Goal: Task Accomplishment & Management: Use online tool/utility

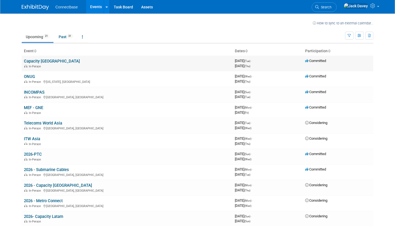
click at [36, 63] on link "Capacity [GEOGRAPHIC_DATA]" at bounding box center [52, 61] width 56 height 5
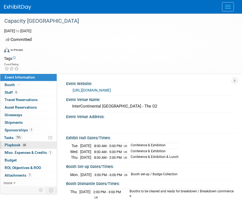
click at [21, 143] on span "Playbook 68" at bounding box center [16, 145] width 23 height 4
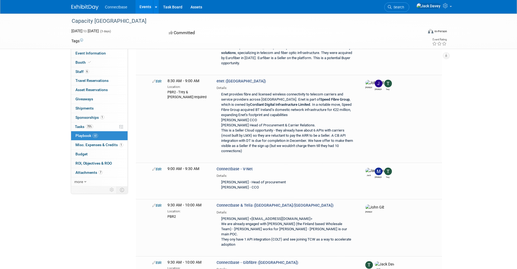
scroll to position [113, 0]
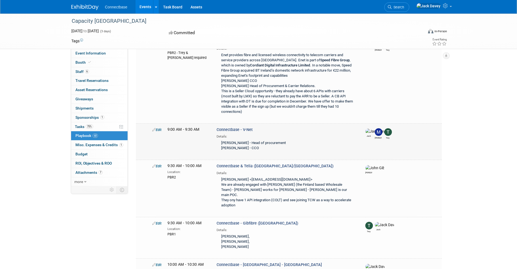
click at [154, 128] on icon at bounding box center [154, 130] width 4 height 4
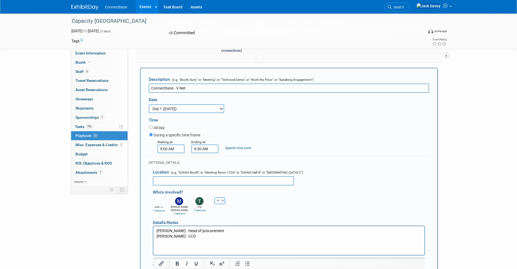
scroll to position [0, 0]
click at [200, 226] on p "Slava Kritskiy - Head of procurement Nelly Budon - CCO" at bounding box center [288, 233] width 265 height 11
click at [199, 226] on p "Slava Kritskiy - Head of procurement Nelly Budon - CCO" at bounding box center [288, 233] width 265 height 11
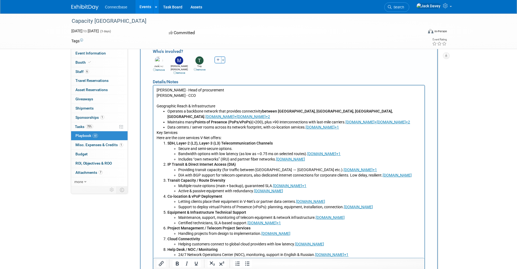
scroll to position [331, 0]
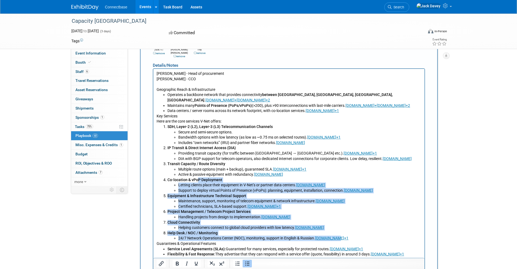
drag, startPoint x: 338, startPoint y: 233, endPoint x: 198, endPoint y: 174, distance: 152.1
click at [198, 174] on ol "SDH, Layer-2 (L2), Layer-3 (L3) Telecommunication Channels Secure and semi-secu…" at bounding box center [288, 182] width 265 height 117
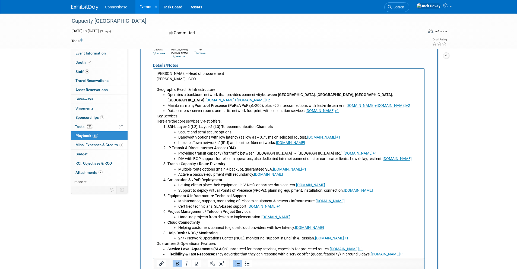
click at [194, 215] on p "Handling projects from design to implementation. v-net.nl" at bounding box center [299, 217] width 243 height 5
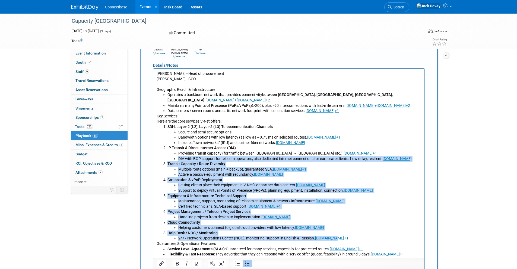
drag, startPoint x: 161, startPoint y: 155, endPoint x: 339, endPoint y: 231, distance: 194.2
click at [339, 226] on ol "SDH, Layer-2 (L2), Layer-3 (L3) Telecommunication Channels Secure and semi-secu…" at bounding box center [288, 182] width 265 height 117
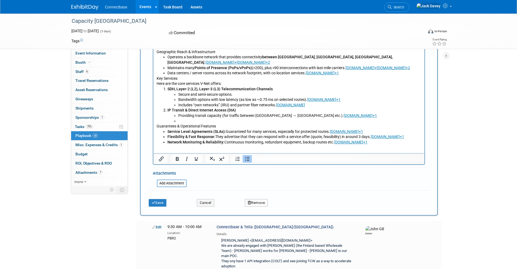
scroll to position [377, 0]
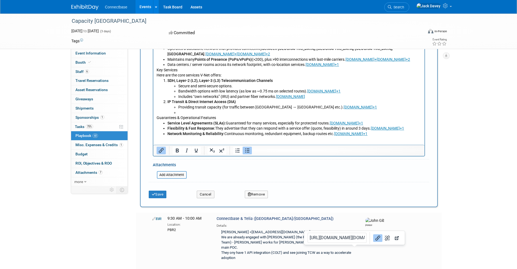
click at [222, 133] on html "Slava Kritskiy - Head of procurement Nelly Budon - CCO Geographic Reach & Infra…" at bounding box center [288, 80] width 271 height 114
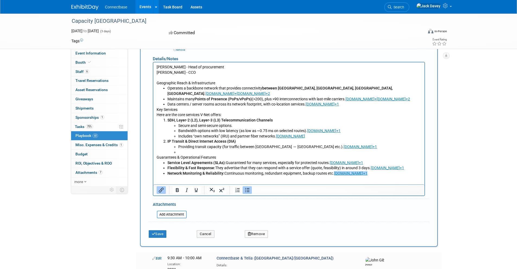
scroll to position [337, 0]
click at [228, 150] on p "Rich Text Area. Press ALT-0 for help." at bounding box center [299, 152] width 243 height 5
click at [288, 166] on p "Flexibility & Fast Response: They advertise that they can respond with a servic…" at bounding box center [294, 168] width 254 height 5
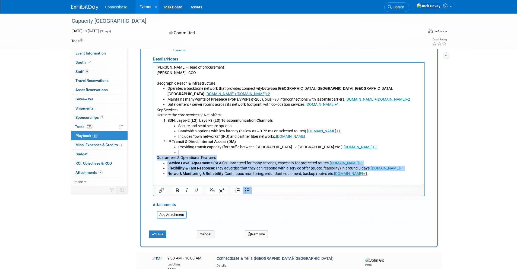
drag, startPoint x: 392, startPoint y: 169, endPoint x: 162, endPoint y: 148, distance: 231.2
click at [162, 148] on body "Slava Kritskiy - Head of procurement Nelly Budon - CCO Geographic Reach & Infra…" at bounding box center [288, 120] width 265 height 111
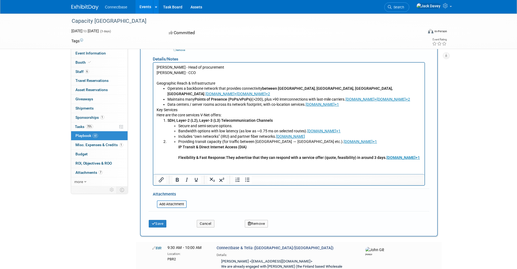
click at [176, 152] on ul "Providing transit capacity (for traffic between Europe ↔ Asia etc.). v-net.nl+1…" at bounding box center [294, 152] width 254 height 27
click at [252, 145] on p "IP Transit & Direct Internet Access (DIA)" at bounding box center [299, 147] width 243 height 5
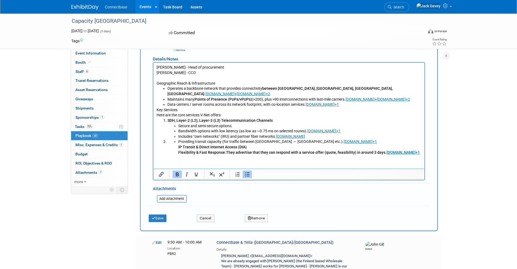
click at [257, 150] on b "Flexibility & Fast Response: They advertise that they can respond with a servic…" at bounding box center [298, 152] width 241 height 4
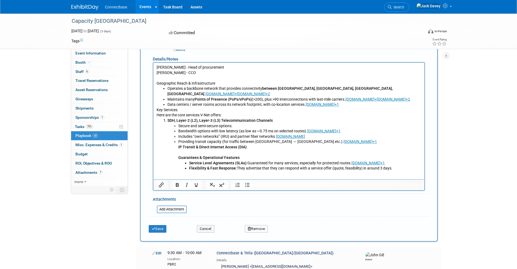
click at [167, 152] on ol "SDH, Layer-2 (L2), Layer-3 (L3) Telecommunication Channels Secure and semi-secu…" at bounding box center [288, 144] width 265 height 53
drag, startPoint x: 395, startPoint y: 161, endPoint x: 193, endPoint y: 148, distance: 203.0
click at [193, 148] on li "Providing transit capacity (for traffic between Europe ↔ Asia etc.). v-net.nl+1…" at bounding box center [299, 155] width 243 height 32
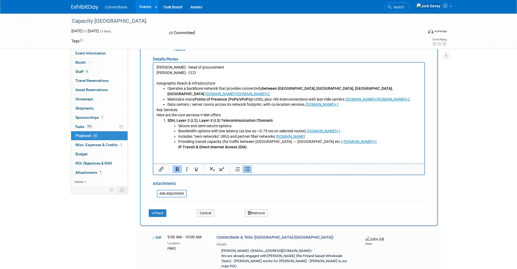
click at [267, 139] on p "Providing transit capacity (for traffic between Europe ↔ Asia etc.). v-net.nl+1" at bounding box center [299, 141] width 243 height 5
click at [261, 145] on p "IP Transit & Direct Internet Access (DIA)" at bounding box center [299, 147] width 243 height 5
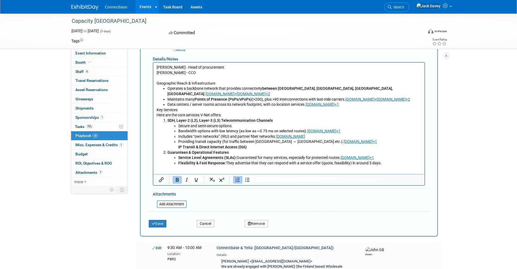
click at [167, 150] on li "Guarantees & Operational Features Service Level Agreements (SLAs): Guaranteed f…" at bounding box center [294, 158] width 254 height 16
click at [266, 145] on li "Providing transit capacity (for traffic between Europe ↔ Asia etc.). v-net.nl+1…" at bounding box center [299, 152] width 243 height 27
click at [264, 145] on p "IP Transit & Direct Internet Access (DIA)" at bounding box center [299, 147] width 243 height 5
click at [250, 177] on icon "Bullet list" at bounding box center [247, 180] width 7 height 7
click at [247, 177] on icon "Bullet list" at bounding box center [247, 180] width 7 height 7
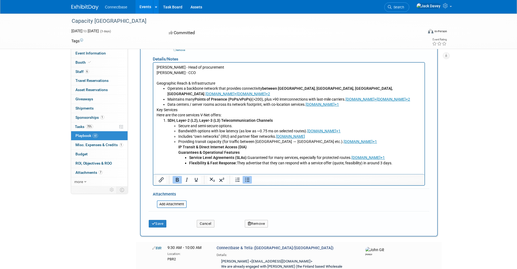
click at [255, 145] on p "IP Transit & Direct Internet Access (DIA)" at bounding box center [299, 147] width 243 height 5
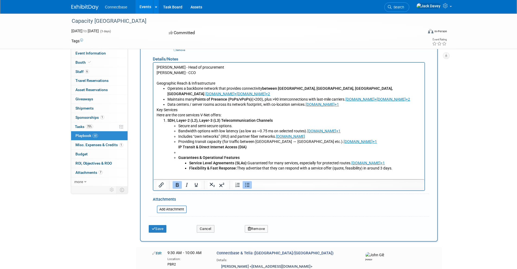
click at [247, 183] on icon "Bullet list" at bounding box center [247, 185] width 4 height 4
click at [197, 150] on li "Rich Text Area. Press ALT-0 for help." at bounding box center [299, 152] width 243 height 5
click at [208, 161] on b "Service Level Agreements (SLAs):" at bounding box center [218, 163] width 58 height 4
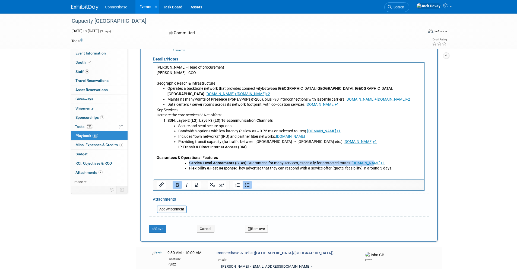
click at [208, 161] on b "Service Level Agreements (SLAs):" at bounding box center [218, 163] width 58 height 4
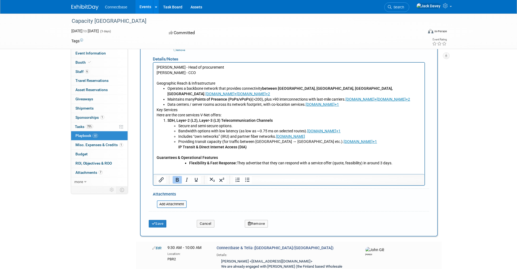
click at [185, 155] on b "Guarantees & Operational Features" at bounding box center [186, 157] width 61 height 4
click at [222, 113] on p "Here are the core services V-Net offers:" at bounding box center [288, 115] width 265 height 5
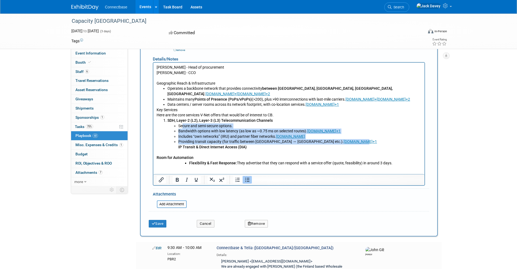
drag, startPoint x: 312, startPoint y: 136, endPoint x: 181, endPoint y: 120, distance: 132.3
click at [181, 123] on ul "Secure and semi-secure options. Bandwidth options with low latency (as low as ~…" at bounding box center [294, 139] width 254 height 32
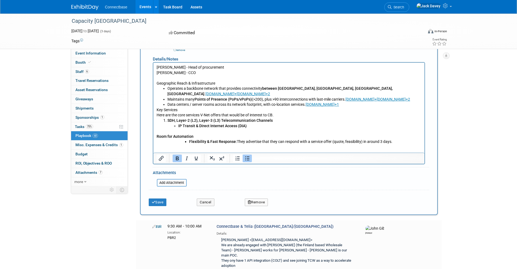
click at [168, 118] on b "SDH, Layer-2 (L2), Layer-3 (L3) Telecommunication Channels" at bounding box center [219, 120] width 105 height 4
click at [178, 124] on b "IP Transit & Direct Internet Access (DIA)" at bounding box center [212, 126] width 68 height 4
click at [330, 102] on p "Data centers / server rooms across its network footprint, with co-location serv…" at bounding box center [294, 104] width 254 height 5
click at [157, 107] on p "Key Services" at bounding box center [288, 109] width 265 height 5
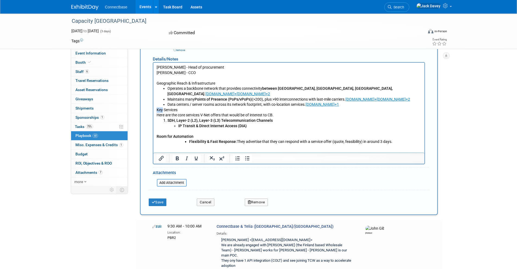
click at [159, 107] on p "Key Services" at bounding box center [288, 109] width 265 height 5
click at [190, 139] on b "Flexibility & Fast Response:" at bounding box center [213, 141] width 48 height 4
click at [248, 157] on icon "Bullet list" at bounding box center [247, 159] width 4 height 4
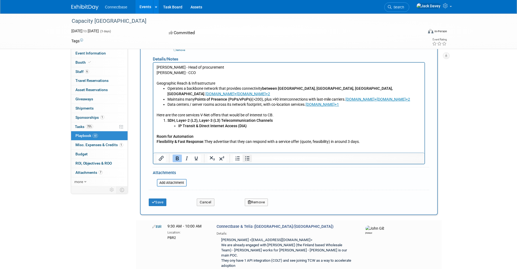
click at [248, 157] on icon "Bullet list" at bounding box center [247, 159] width 4 height 4
drag, startPoint x: 213, startPoint y: 136, endPoint x: 166, endPoint y: 136, distance: 47.5
click at [166, 139] on ul "Flexibility & Fast Response: They advertise that they can respond with a servic…" at bounding box center [288, 141] width 265 height 5
click at [182, 139] on li "Flexibility & Fast Response: They advertise that they can respond with a servic…" at bounding box center [294, 141] width 254 height 5
click at [177, 123] on ul "IP Transit & Direct Internet Access (DIA)" at bounding box center [294, 128] width 254 height 11
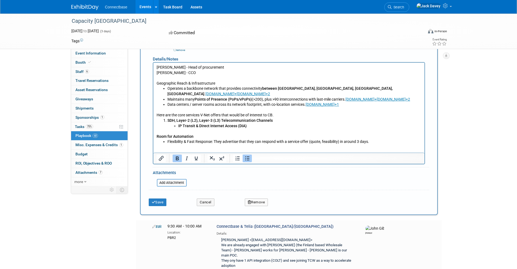
click at [247, 157] on icon "Bullet list" at bounding box center [247, 158] width 7 height 7
click at [246, 157] on icon "Bullet list" at bounding box center [247, 158] width 7 height 7
click at [241, 156] on button "Numbered list" at bounding box center [237, 159] width 9 height 8
click at [237, 156] on icon "Numbered list" at bounding box center [237, 158] width 4 height 4
click at [249, 156] on icon "Bullet list" at bounding box center [247, 158] width 7 height 7
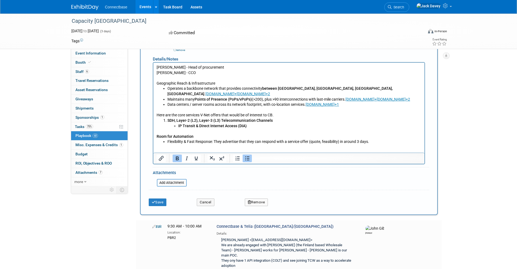
click at [168, 118] on b "SDH, Layer-2 (L2), Layer-3 (L3) Telecommunication Channels" at bounding box center [219, 120] width 105 height 4
click at [245, 155] on icon "Bullet list" at bounding box center [247, 158] width 7 height 7
click at [177, 123] on ul "IP Transit & Direct Internet Access (DIA)" at bounding box center [294, 128] width 254 height 11
click at [211, 157] on icon "Subscript" at bounding box center [212, 158] width 7 height 7
click at [219, 157] on icon "Superscript" at bounding box center [221, 158] width 7 height 7
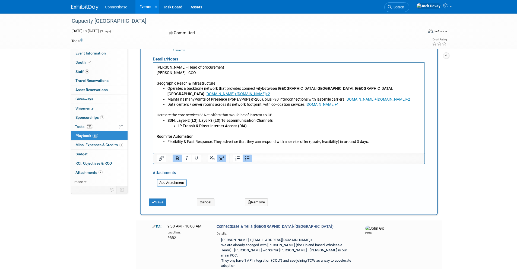
click at [221, 155] on icon "Superscript" at bounding box center [221, 158] width 7 height 7
click at [261, 124] on li "﻿ IP Transit & Direct Internet Access (DIA)" at bounding box center [299, 128] width 243 height 11
drag, startPoint x: 251, startPoint y: 121, endPoint x: 158, endPoint y: 115, distance: 93.5
click at [158, 118] on ul "SDH, Layer-2 (L2), Layer-3 (L3) Telecommunication Channels IP Transit & Direct …" at bounding box center [288, 126] width 265 height 16
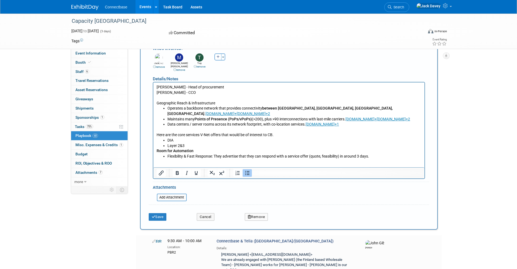
scroll to position [317, 0]
click at [223, 93] on p "Slava Kritskiy - Head of procurement Nelly Budon - CCO" at bounding box center [288, 90] width 265 height 11
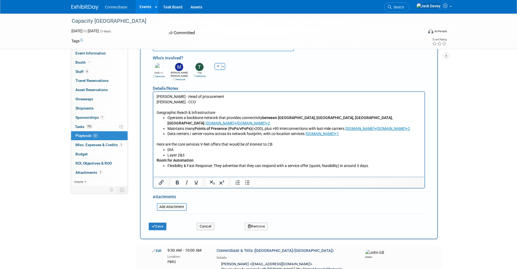
scroll to position [306, 0]
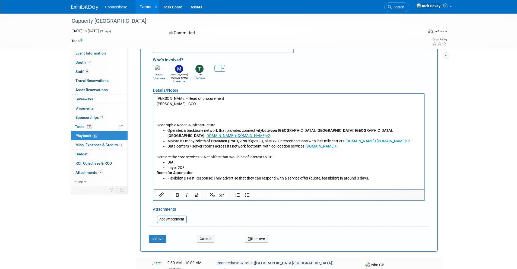
click at [328, 144] on p "Data centers / server rooms across its network footprint, with co-location serv…" at bounding box center [294, 146] width 254 height 5
drag, startPoint x: 387, startPoint y: 135, endPoint x: 356, endPoint y: 134, distance: 30.7
click at [356, 139] on p "Maintains many Points of Presence (PoPs/vPoPs) (>200), plus >90 interconnection…" at bounding box center [294, 141] width 254 height 5
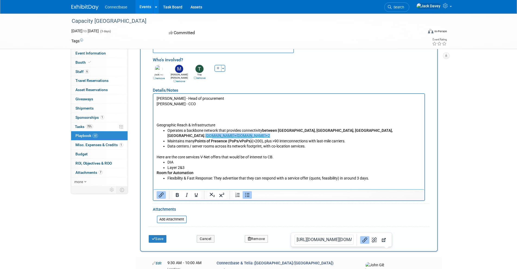
drag, startPoint x: 395, startPoint y: 129, endPoint x: 363, endPoint y: 131, distance: 31.8
click at [363, 131] on p "Operates a backbone network that provides connectivity between Europe, Central …" at bounding box center [294, 133] width 254 height 11
click at [248, 113] on p "Rich Text Area. Press ALT-0 for help." at bounding box center [288, 114] width 265 height 5
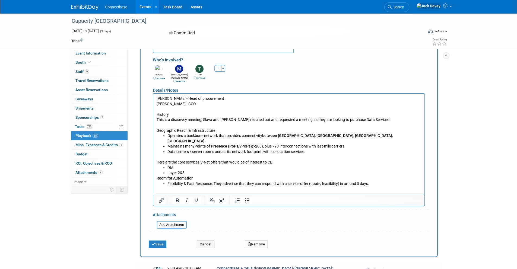
click at [260, 129] on p "Geographic Reach & Infrastructure" at bounding box center [288, 130] width 265 height 5
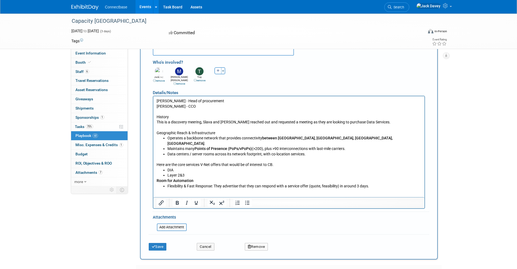
scroll to position [296, 0]
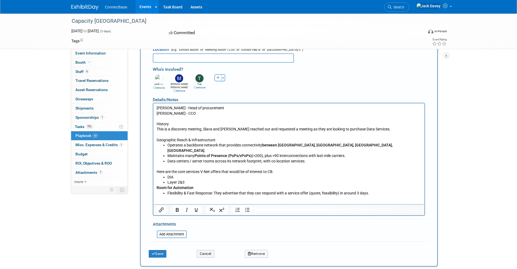
click at [193, 111] on p "Slava Kritskiy - Head of procurement Nelly Budon - CCO" at bounding box center [288, 111] width 265 height 11
click at [156, 106] on body "Slava Kritskiy - Head of procurement Nelly Budon - CCO History This is a discov…" at bounding box center [288, 151] width 265 height 90
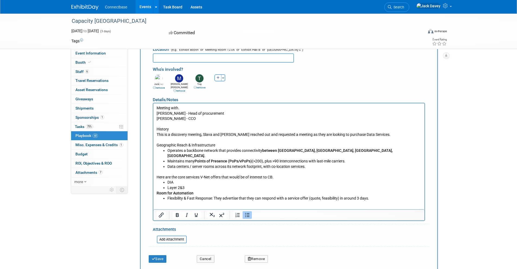
click at [385, 196] on li "Flexibility & Fast Response: They advertise that they can respond with a servic…" at bounding box center [294, 198] width 254 height 5
click at [157, 226] on button "Save" at bounding box center [158, 259] width 18 height 8
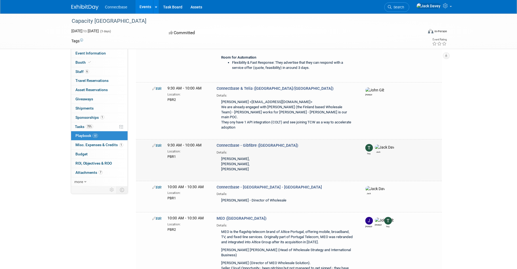
scroll to position [321, 0]
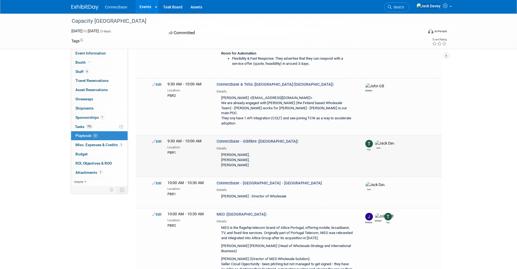
click at [158, 139] on link "Edit" at bounding box center [156, 141] width 9 height 4
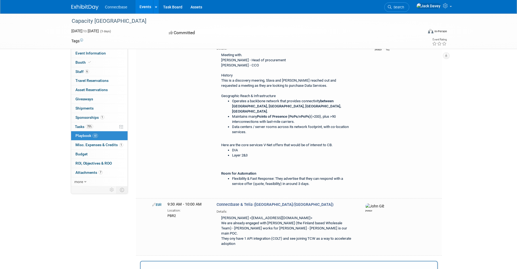
scroll to position [164, 0]
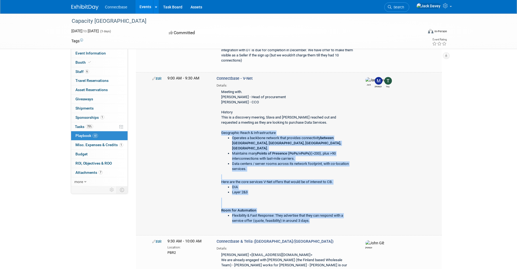
drag, startPoint x: 314, startPoint y: 214, endPoint x: 221, endPoint y: 132, distance: 124.6
click at [221, 132] on div "Meeting with. Slava Kritskiy - Head of procurement Nelly Budon - CCO History Th…" at bounding box center [285, 158] width 139 height 141
copy div "Geographic Reach & Infrastructure Operates a backbone network that provides con…"
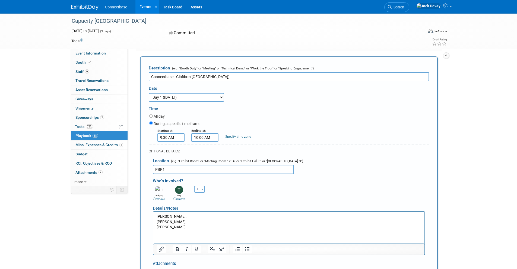
scroll to position [412, 0]
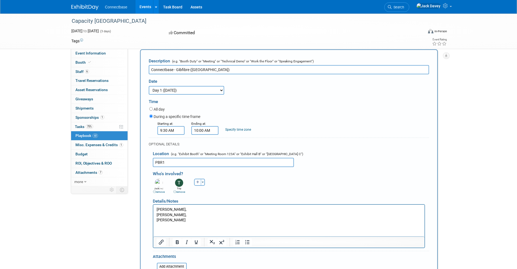
click at [209, 208] on p "Miguel Berniz, Paul Williams, Sean Randall" at bounding box center [288, 215] width 265 height 16
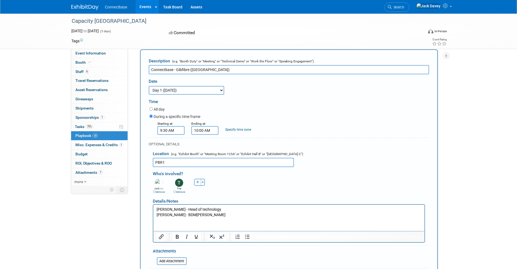
click at [191, 215] on p "Miguel Berniz - Head of technology Paul Williams - BDM Sean Randall" at bounding box center [288, 212] width 265 height 11
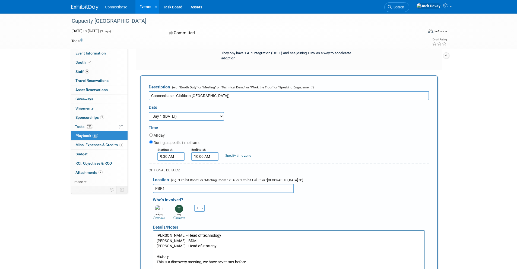
scroll to position [498, 0]
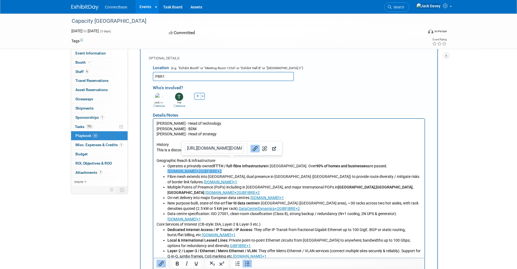
drag, startPoint x: 231, startPoint y: 172, endPoint x: 170, endPoint y: 171, distance: 61.0
click at [170, 171] on p "Operates a privately-owned FTTH / full-fibre infrastructure in Gibraltar. Over …" at bounding box center [294, 168] width 254 height 11
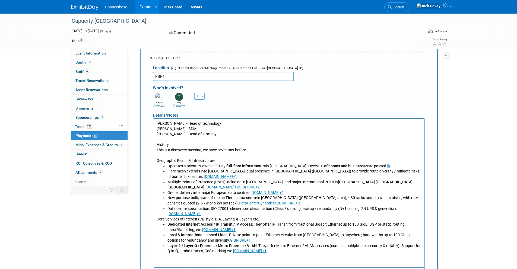
click at [382, 162] on p "Geographic Reach & Infrastructure" at bounding box center [288, 160] width 265 height 5
click at [378, 165] on p "Operates a privately-owned FTTH / full-fibre infrastructure in Gibraltar. Over …" at bounding box center [294, 165] width 254 height 5
drag, startPoint x: 206, startPoint y: 176, endPoint x: 166, endPoint y: 175, distance: 40.1
click at [166, 175] on ul "Operates a privately-owned FTTH / full-fibre infrastructure in Gibraltar. Over …" at bounding box center [288, 189] width 265 height 53
drag, startPoint x: 249, startPoint y: 182, endPoint x: 166, endPoint y: 182, distance: 82.5
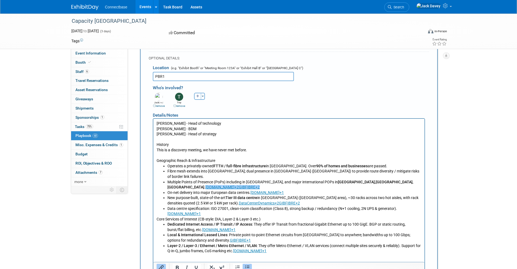
click at [167, 182] on ul "Operates a privately-owned FTTH / full-fibre infrastructure in Gibraltar. Over …" at bounding box center [288, 189] width 265 height 53
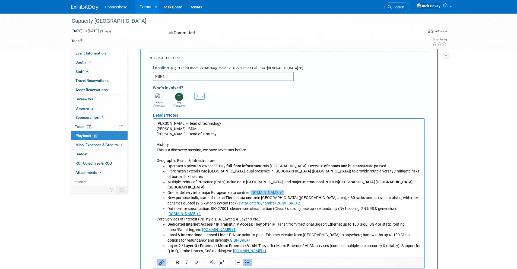
drag, startPoint x: 301, startPoint y: 180, endPoint x: 251, endPoint y: 182, distance: 50.2
click at [251, 190] on p "On-net delivery into major European data centres. webflow.gibfibre.com+1﻿" at bounding box center [294, 192] width 254 height 5
drag, startPoint x: 276, startPoint y: 192, endPoint x: 205, endPoint y: 191, distance: 71.9
click at [205, 195] on p "New purpose-built, state-of-the-art Tier III data centre in Gibraltar (New Harb…" at bounding box center [294, 200] width 254 height 11
drag, startPoint x: 209, startPoint y: 202, endPoint x: 167, endPoint y: 198, distance: 42.4
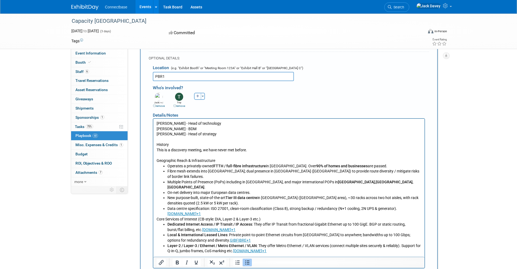
click at [167, 198] on ul "Operates a privately-owned FTTH / full-fibre infrastructure in Gibraltar. Over …" at bounding box center [288, 189] width 265 height 53
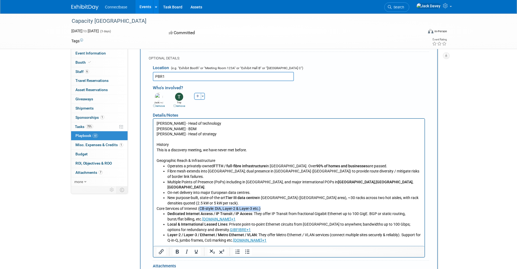
drag, startPoint x: 266, startPoint y: 197, endPoint x: 200, endPoint y: 198, distance: 65.9
click at [200, 206] on p "Core Services of Interest (CB-style: DIA, Layer-2 & Layer-3 etc.)" at bounding box center [288, 208] width 265 height 5
click at [207, 195] on p "New purpose-built, state-of-the-art Tier III data centre in Gibraltar (New Harb…" at bounding box center [294, 200] width 254 height 11
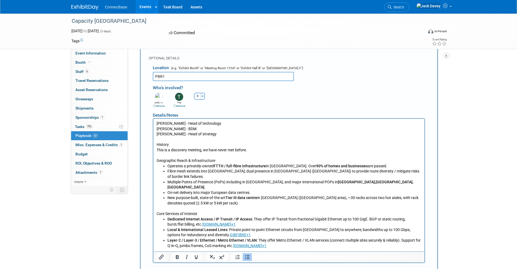
drag, startPoint x: 241, startPoint y: 213, endPoint x: 202, endPoint y: 215, distance: 39.4
click at [202, 216] on p "Dedicated Internet Access / IP Transit / IP Access : They offer IP Transit from…" at bounding box center [294, 221] width 254 height 11
drag, startPoint x: 225, startPoint y: 223, endPoint x: 210, endPoint y: 223, distance: 14.4
click at [210, 226] on p "Local & International Leased Lines : Private point-to-point Ethernet circuits f…" at bounding box center [294, 232] width 254 height 11
drag, startPoint x: 287, startPoint y: 236, endPoint x: 241, endPoint y: 234, distance: 46.4
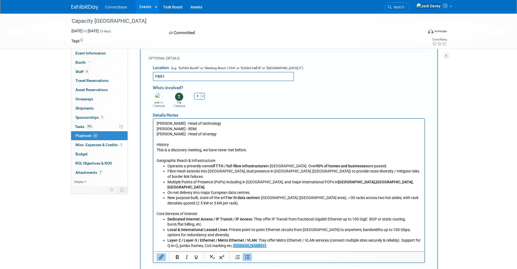
click at [241, 226] on p "Layer-2 / Layer-3 / Ethernet / Metro Ethernet / VLAN : They offer Metro Etherne…" at bounding box center [294, 243] width 254 height 11
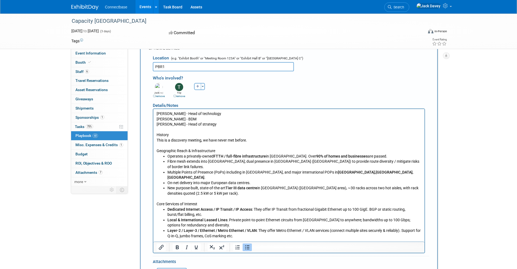
scroll to position [584, 0]
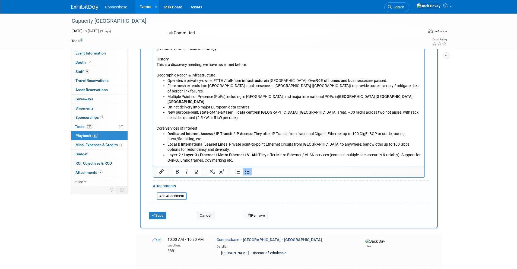
click at [254, 152] on b "Layer-2 / Layer-3 / Ethernet / Metro Ethernet / VLAN" at bounding box center [211, 154] width 89 height 4
click at [259, 152] on p "Layer-2 / Layer-3 / Ethernet / Metro Ethernet / VLAN : They offer Metro Etherne…" at bounding box center [294, 157] width 254 height 11
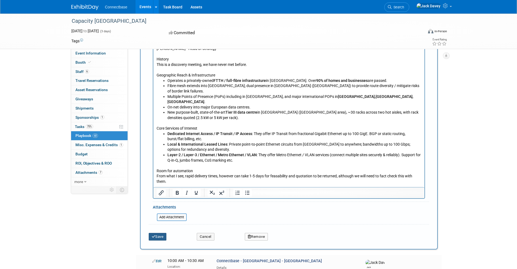
click at [162, 226] on button "Save" at bounding box center [158, 237] width 18 height 8
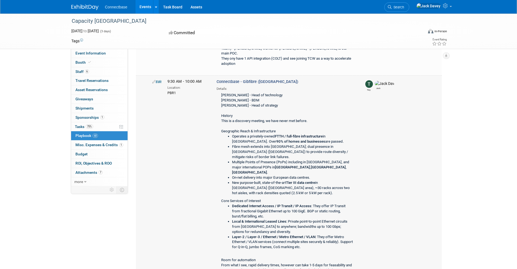
scroll to position [373, 0]
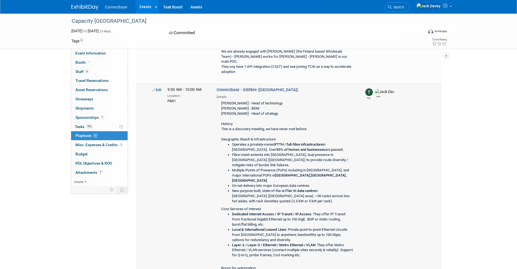
click at [158, 88] on link "Edit" at bounding box center [156, 90] width 9 height 4
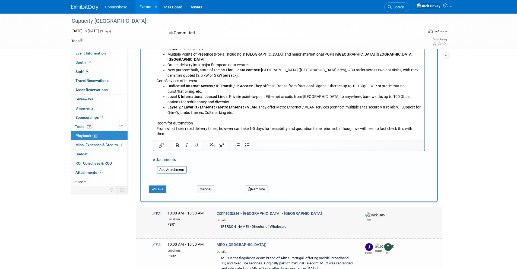
scroll to position [623, 0]
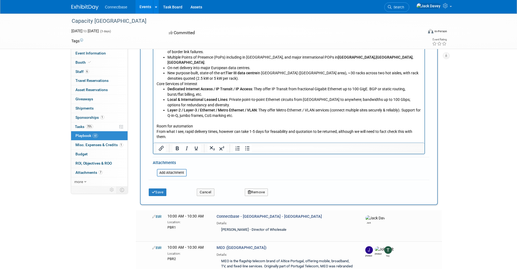
click at [188, 125] on p "Room for automation From what I see, rapid delivery times, however can take 1-5…" at bounding box center [288, 129] width 265 height 21
